Goal: Task Accomplishment & Management: Manage account settings

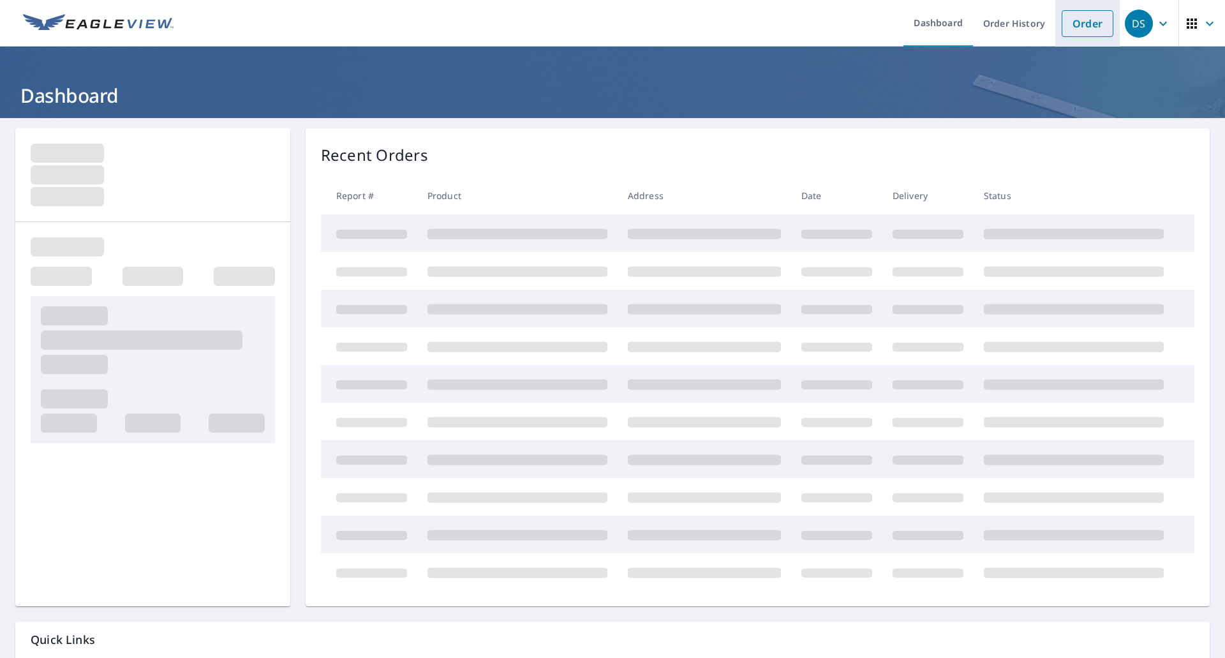
click at [1068, 24] on link "Order" at bounding box center [1087, 23] width 52 height 27
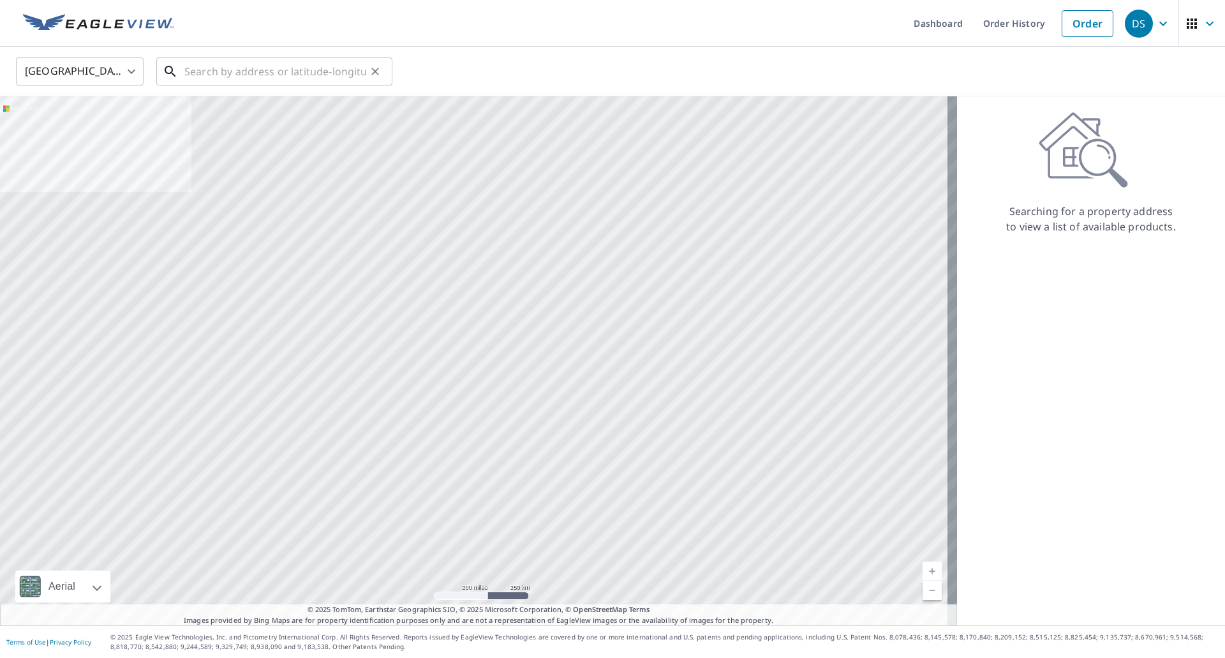
click at [203, 64] on input "text" at bounding box center [275, 72] width 182 height 36
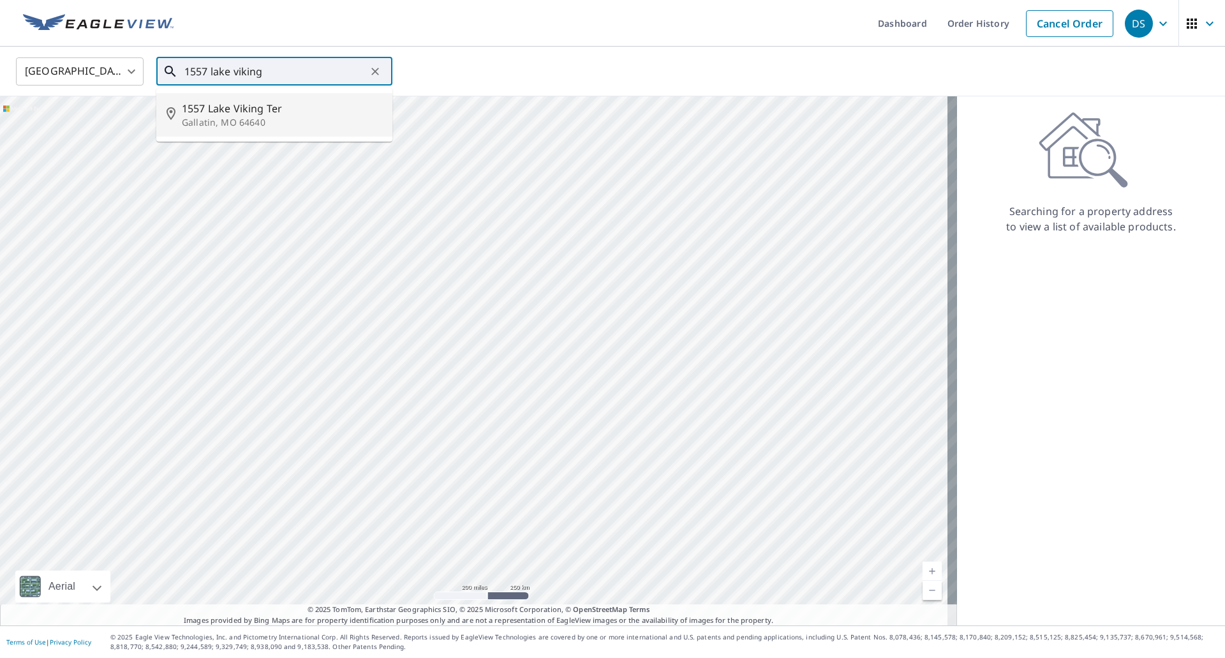
click at [220, 117] on p "Gallatin, MO 64640" at bounding box center [282, 122] width 200 height 13
type input "1557 Lake Viking Ter Gallatin, [GEOGRAPHIC_DATA] 64640"
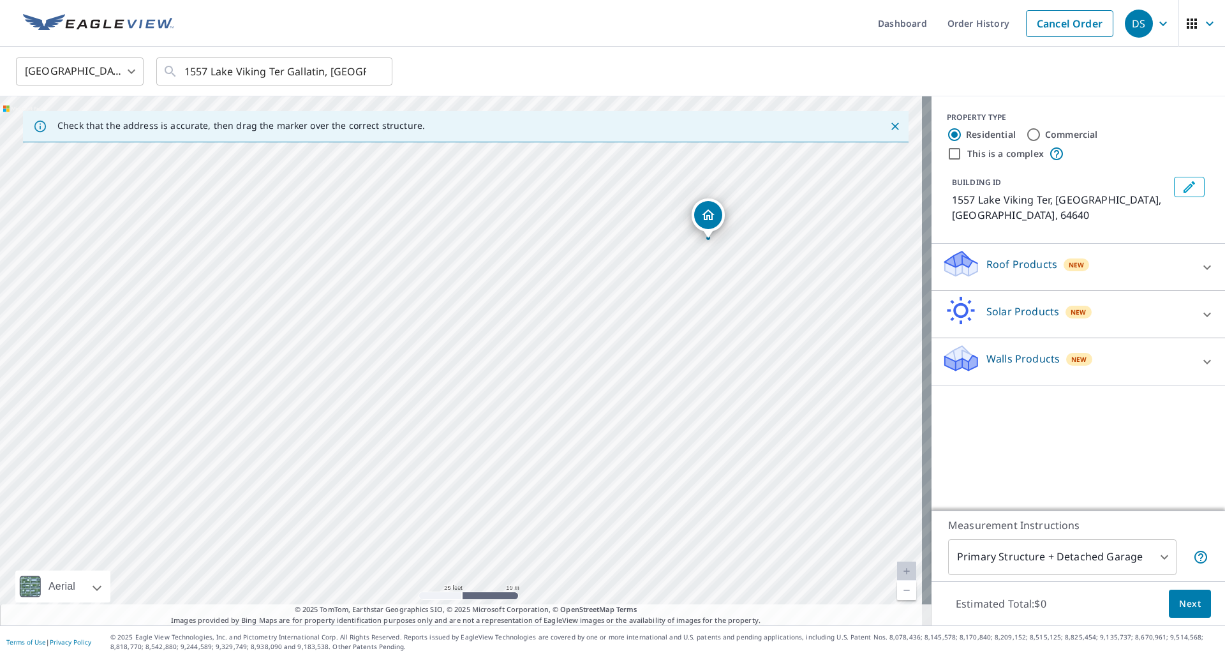
drag, startPoint x: 402, startPoint y: 395, endPoint x: 641, endPoint y: 275, distance: 267.3
click at [641, 275] on div "1557 Lake Viking Ter Gallatin, [GEOGRAPHIC_DATA] 64640" at bounding box center [465, 360] width 931 height 529
drag, startPoint x: 663, startPoint y: 279, endPoint x: 489, endPoint y: 429, distance: 229.3
click at [484, 433] on div "1557 Lake Viking Ter Gallatin, [GEOGRAPHIC_DATA] 64640" at bounding box center [465, 360] width 931 height 529
click at [1070, 21] on link "Cancel Order" at bounding box center [1069, 23] width 87 height 27
